Goal: Information Seeking & Learning: Learn about a topic

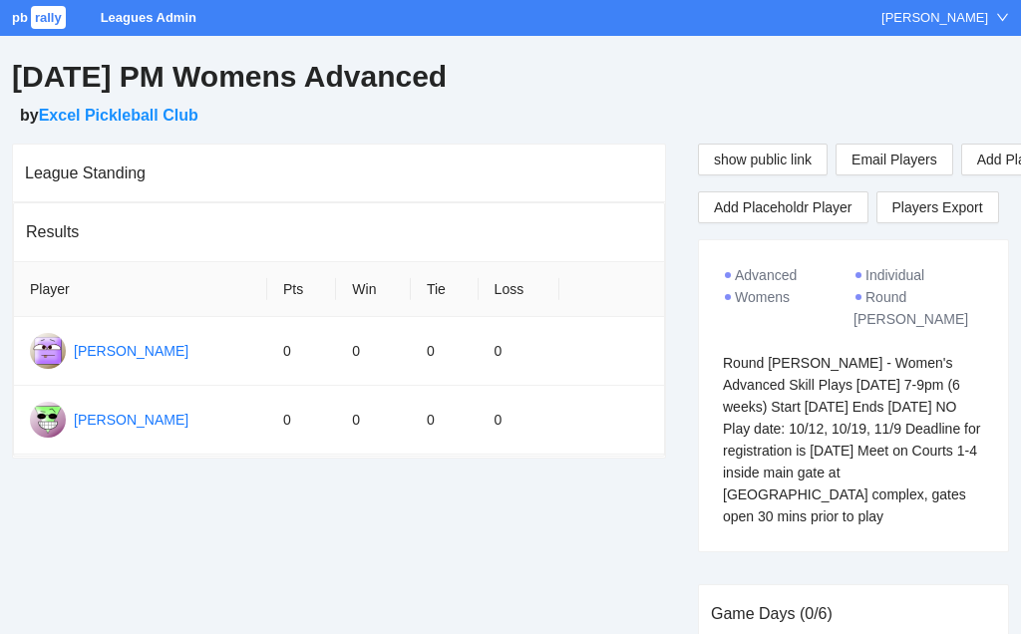
click at [66, 16] on link "pb rally" at bounding box center [40, 17] width 57 height 15
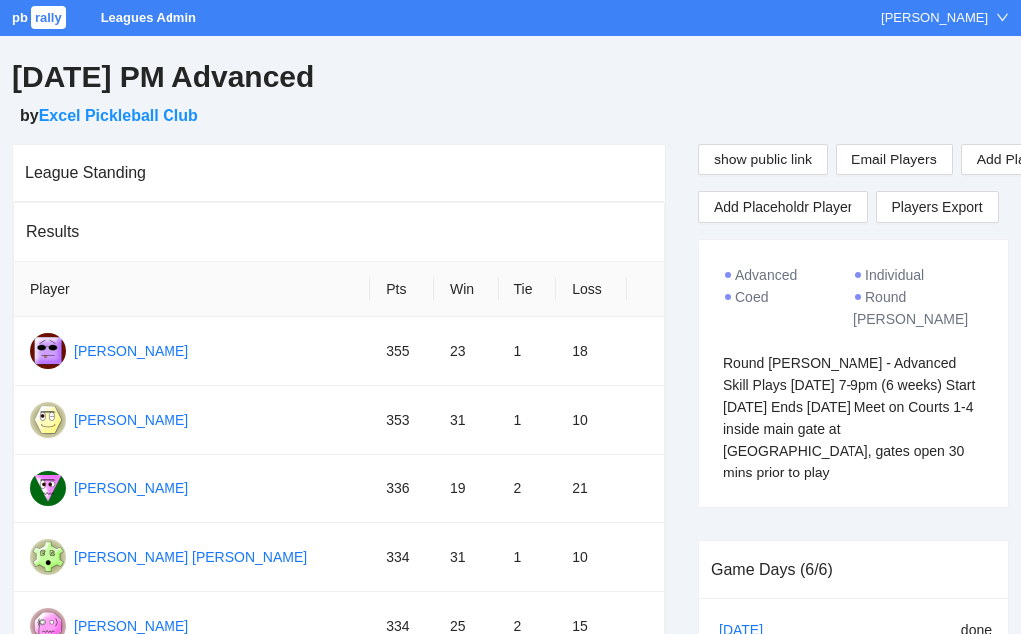
click at [32, 13] on span "rally" at bounding box center [48, 17] width 35 height 23
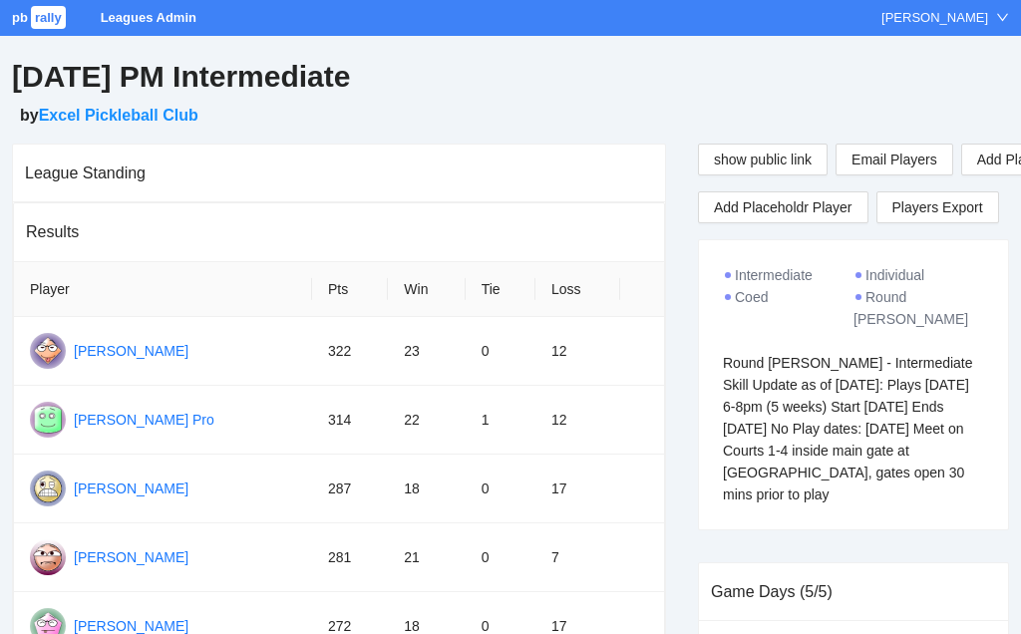
click at [50, 18] on span "rally" at bounding box center [48, 17] width 35 height 23
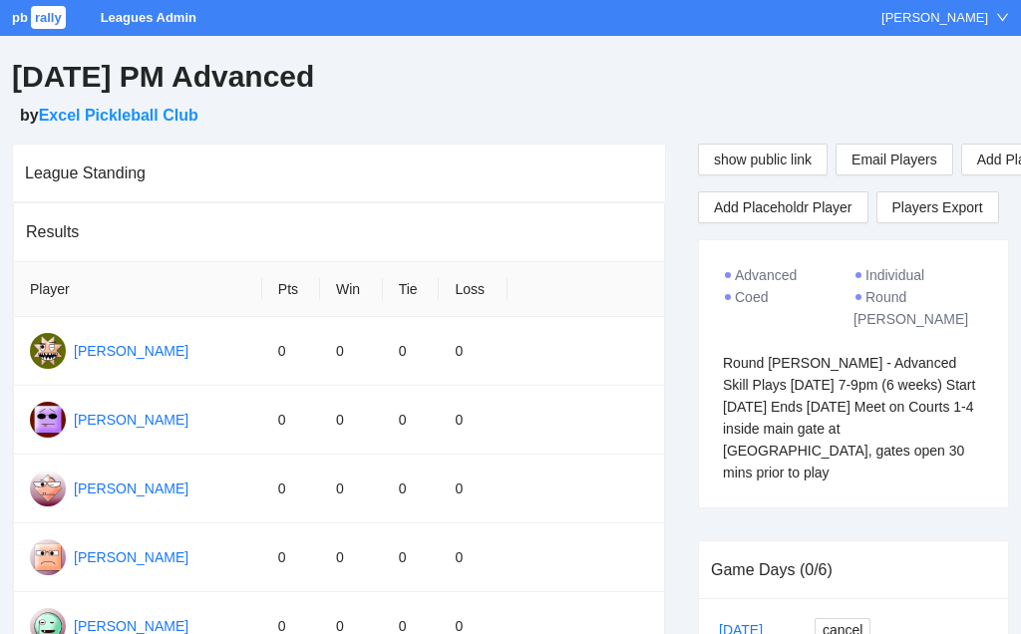
click at [33, 10] on span "rally" at bounding box center [48, 17] width 35 height 23
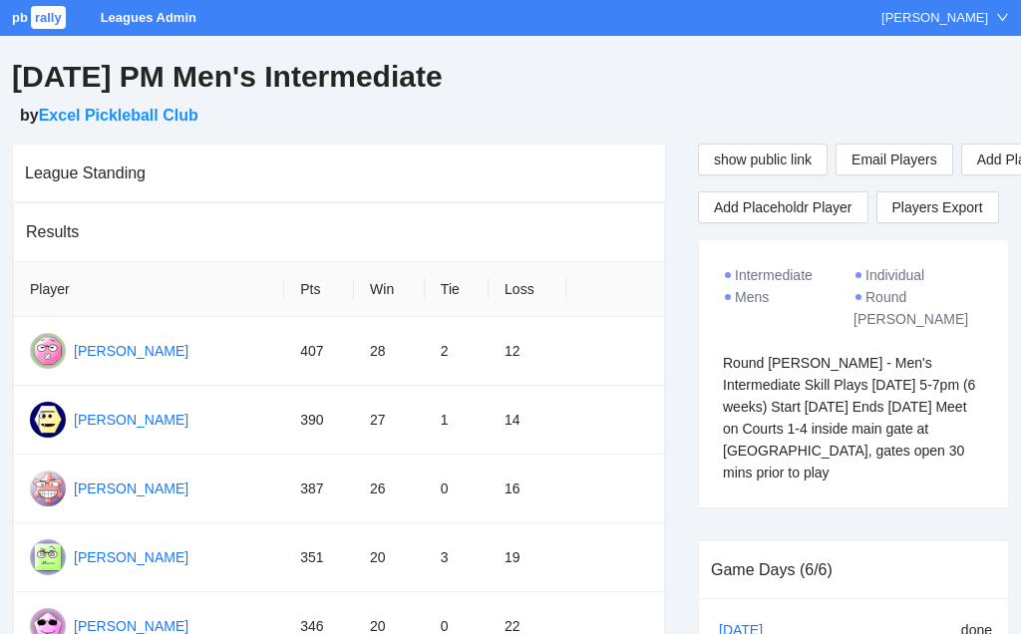
click at [42, 19] on span "rally" at bounding box center [48, 17] width 35 height 23
